Goal: Check status

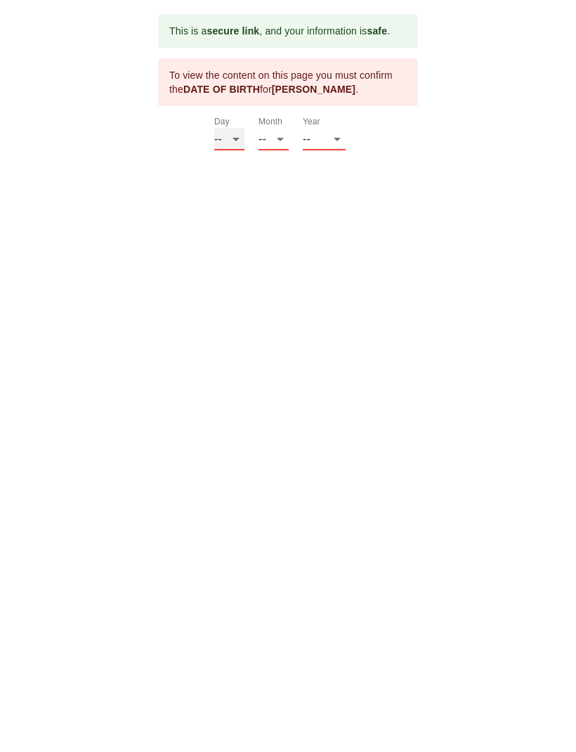
click at [237, 132] on select "-- 01 02 03 04 05 06 07 08 09 10 11 12 13 14 15 16 17 18 19 20 21 22 23 24 25 2…" at bounding box center [229, 139] width 30 height 22
select select "05"
click at [282, 133] on select "-- 01 02 03 04 05 06 07 08 09 10 11 12" at bounding box center [273, 139] width 30 height 22
click at [279, 140] on select "-- 01 02 03 04 05 06 07 08 09 10 11 12" at bounding box center [273, 139] width 30 height 22
select select "12"
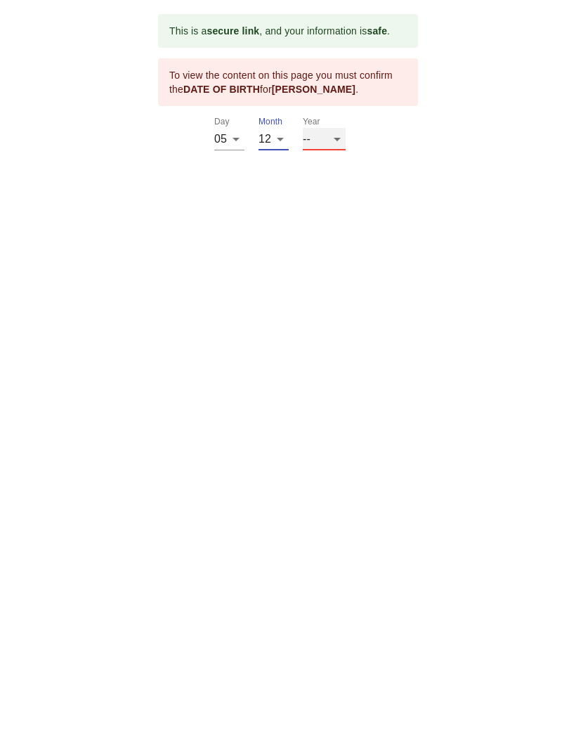
click at [332, 129] on select "-- 2025 2024 2023 2022 2021 2020 2019 2018 2017 2016 2015 2014 2013 2012 2011 2…" at bounding box center [324, 139] width 43 height 22
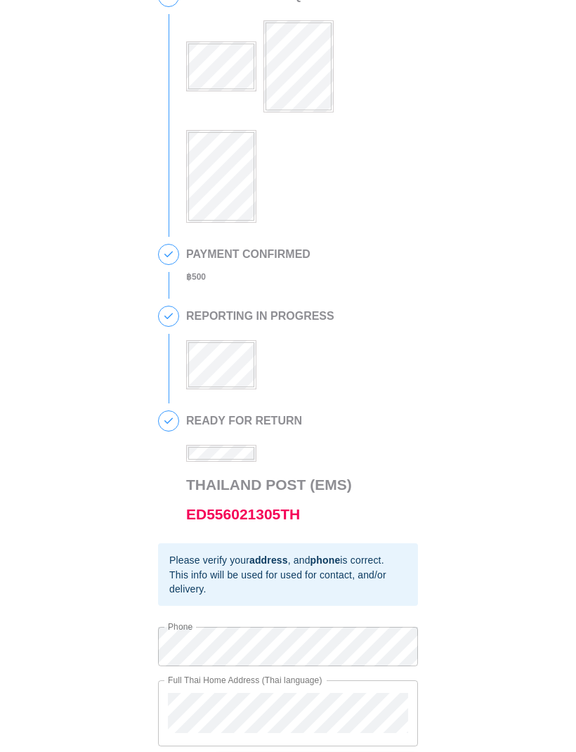
scroll to position [72, 0]
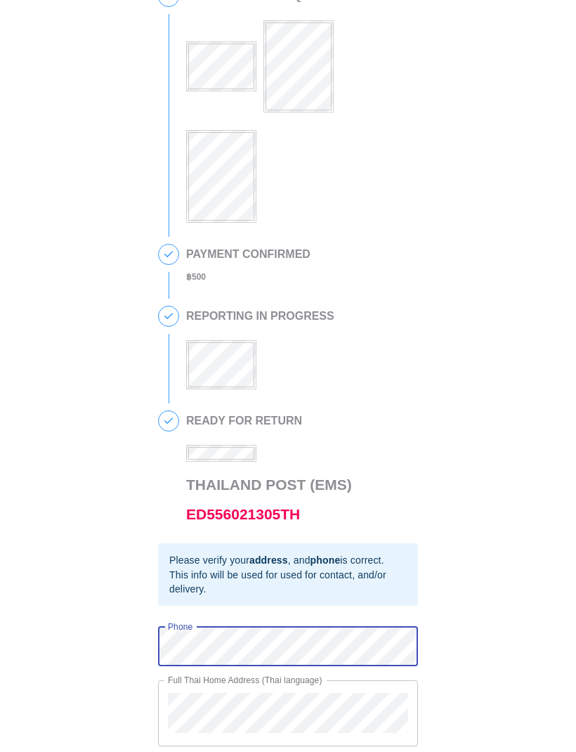
click at [421, 339] on div "This is a secure link , and your information is safe . 1 90 DAY REPORT REQUESTE…" at bounding box center [288, 360] width 548 height 837
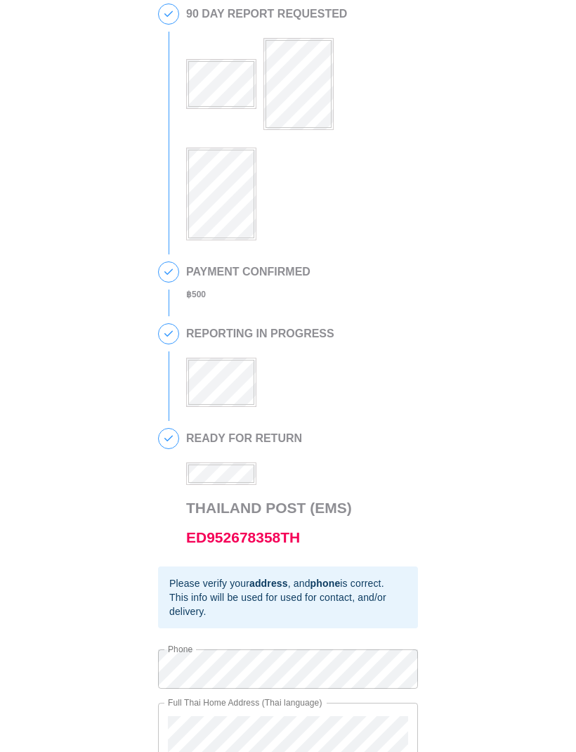
scroll to position [77, 0]
